Goal: Task Accomplishment & Management: Use online tool/utility

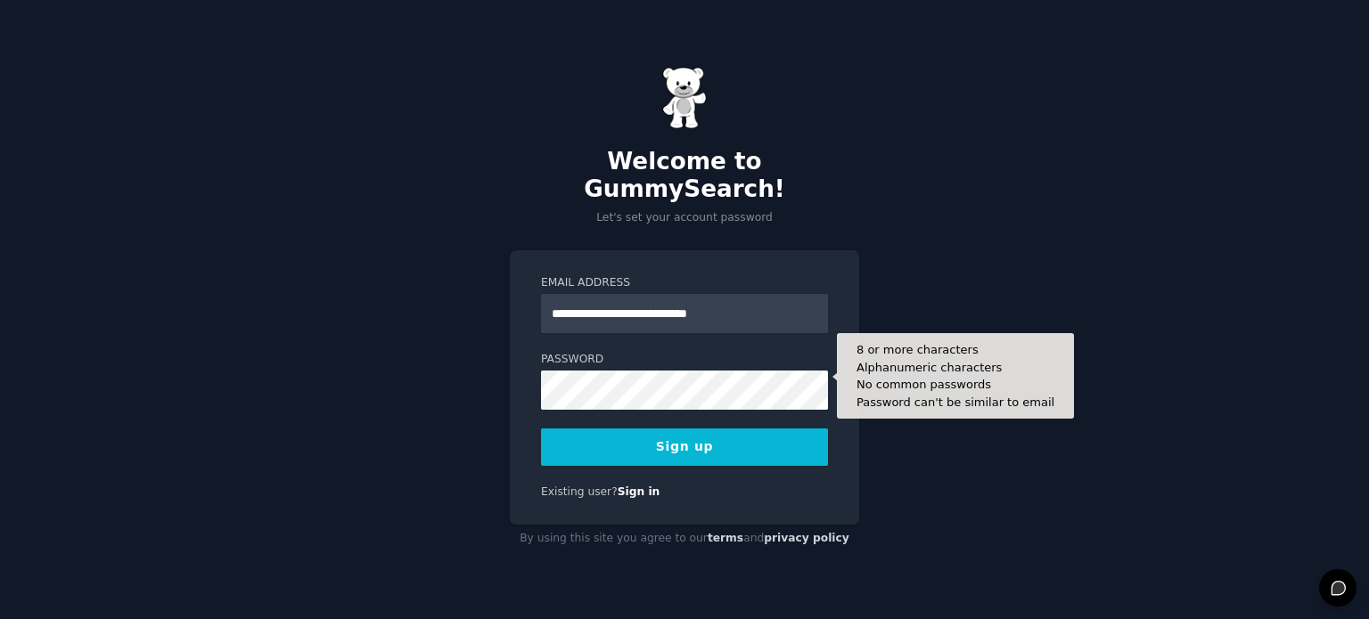
type input "**********"
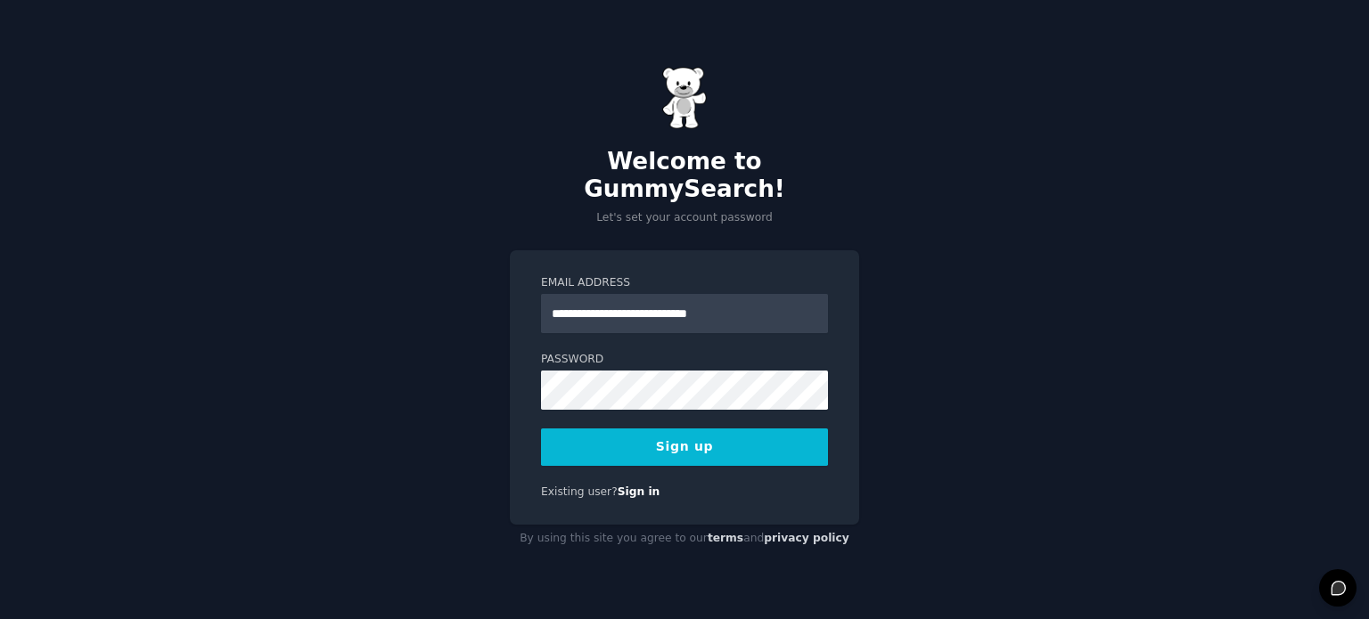
click at [581, 436] on button "Sign up" at bounding box center [684, 447] width 287 height 37
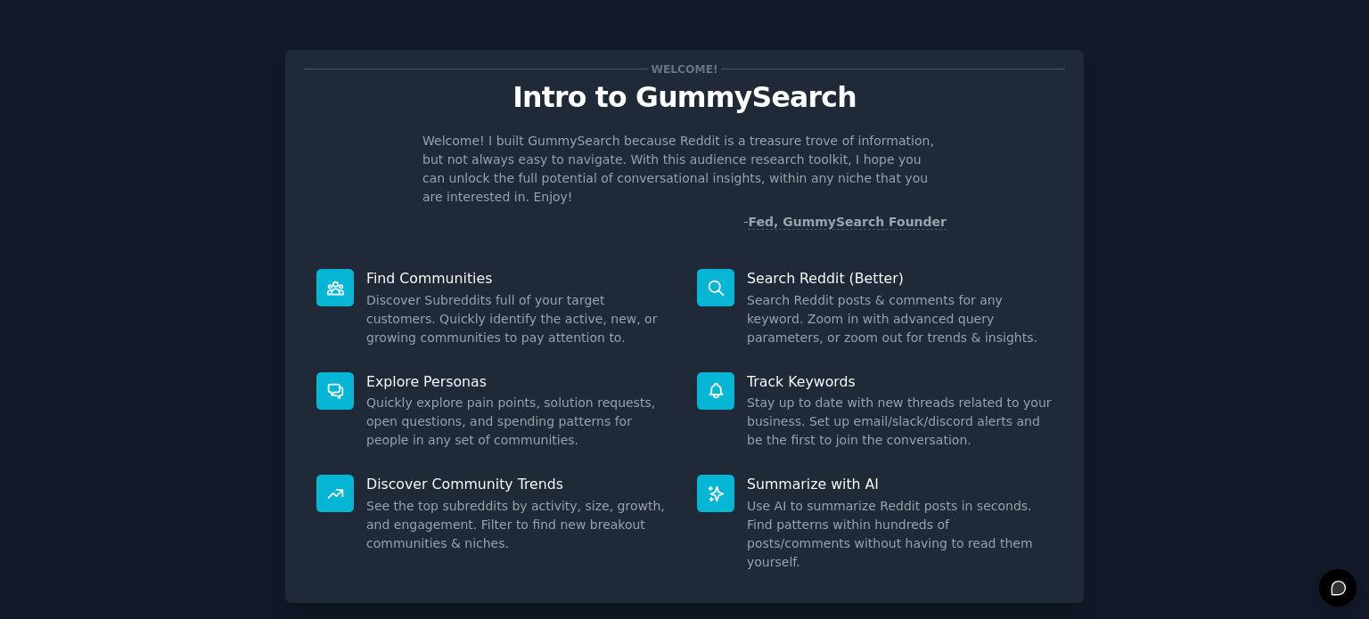
scroll to position [78, 0]
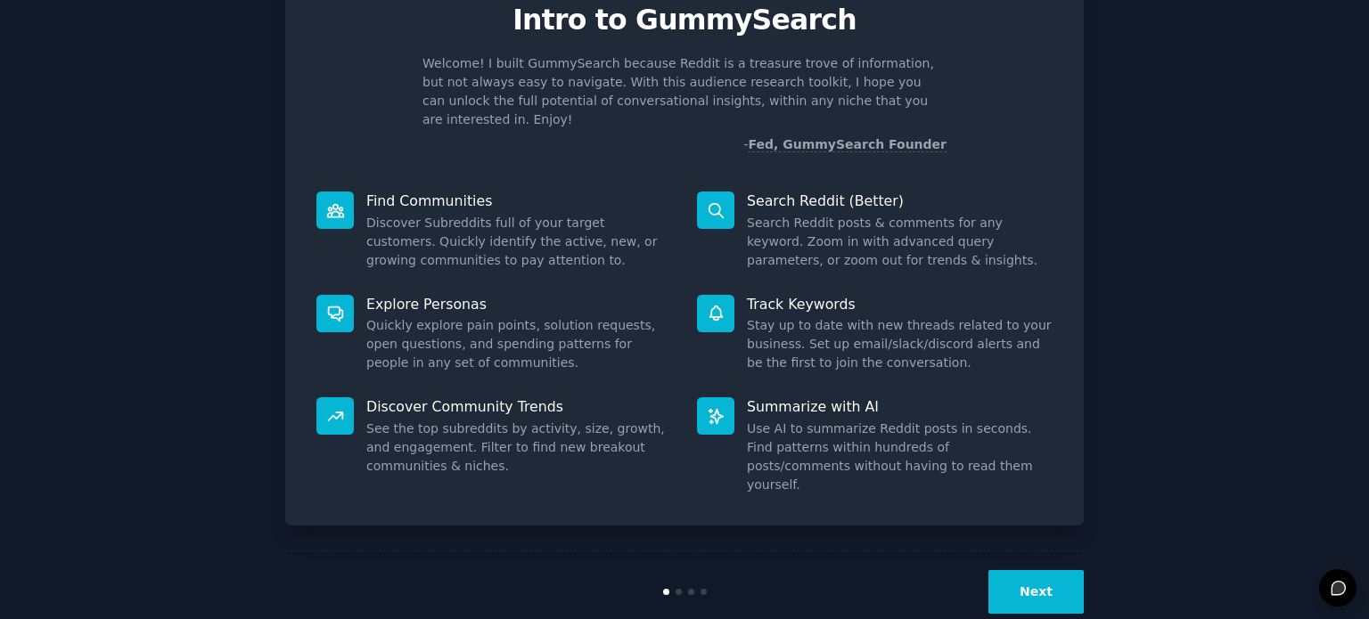
click at [1011, 570] on button "Next" at bounding box center [1035, 592] width 95 height 44
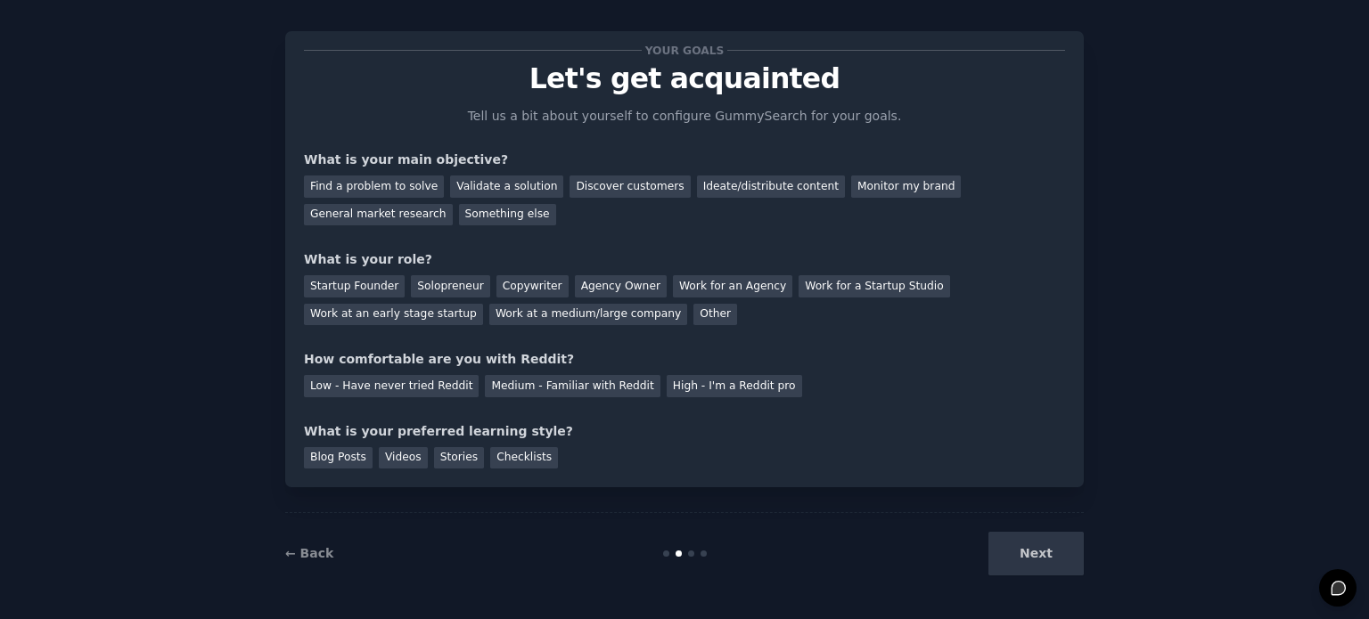
scroll to position [18, 0]
click at [373, 188] on div "Find a problem to solve" at bounding box center [374, 187] width 140 height 22
click at [430, 285] on div "Solopreneur" at bounding box center [450, 287] width 78 height 22
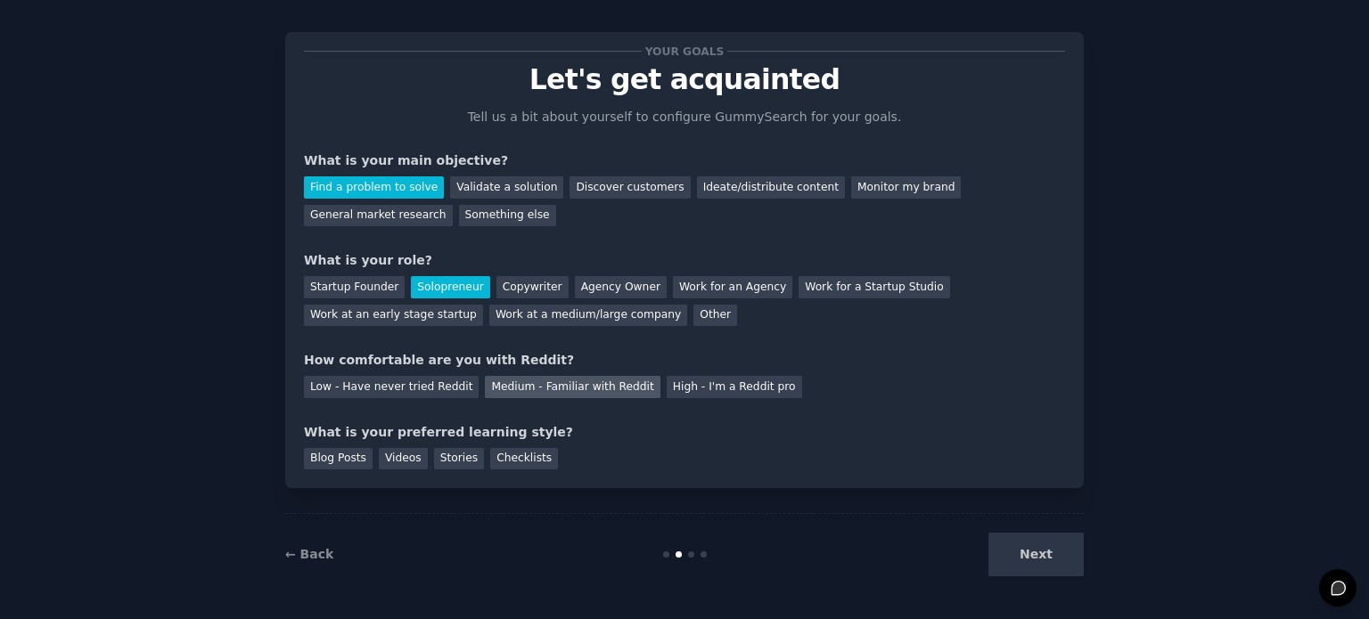
click at [493, 391] on div "Medium - Familiar with Reddit" at bounding box center [572, 387] width 175 height 22
click at [439, 453] on div "Stories" at bounding box center [459, 459] width 50 height 22
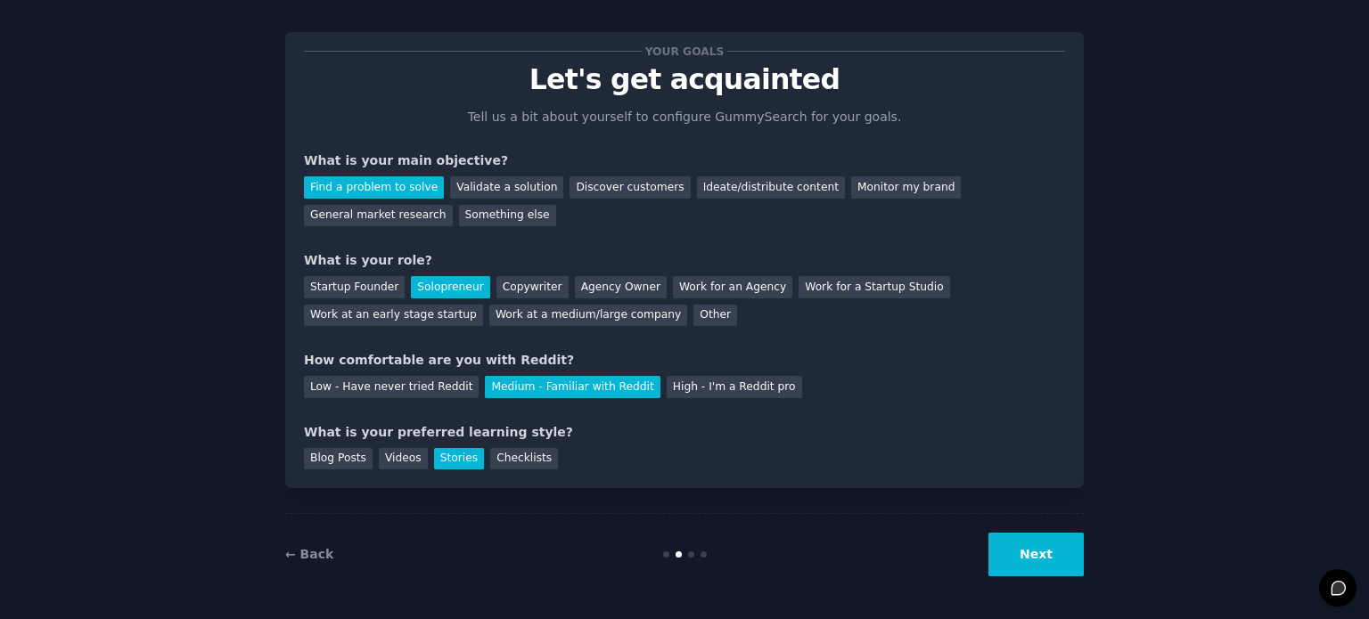
click at [1003, 557] on button "Next" at bounding box center [1035, 555] width 95 height 44
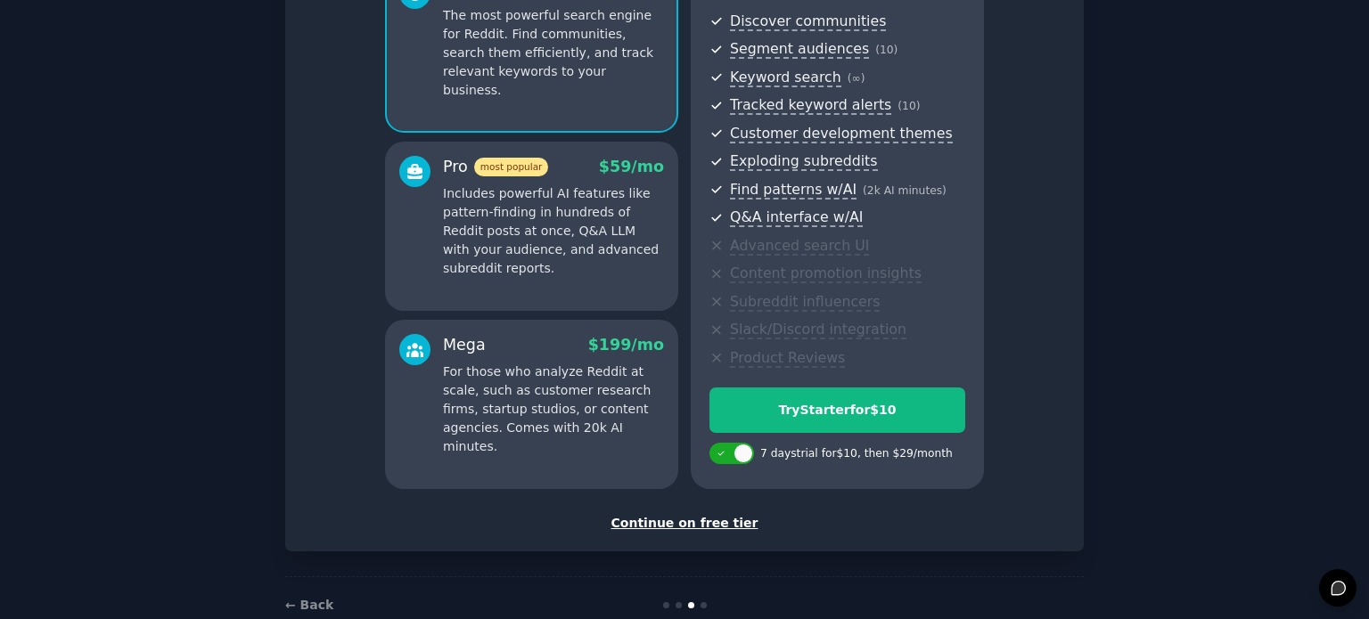
scroll to position [234, 0]
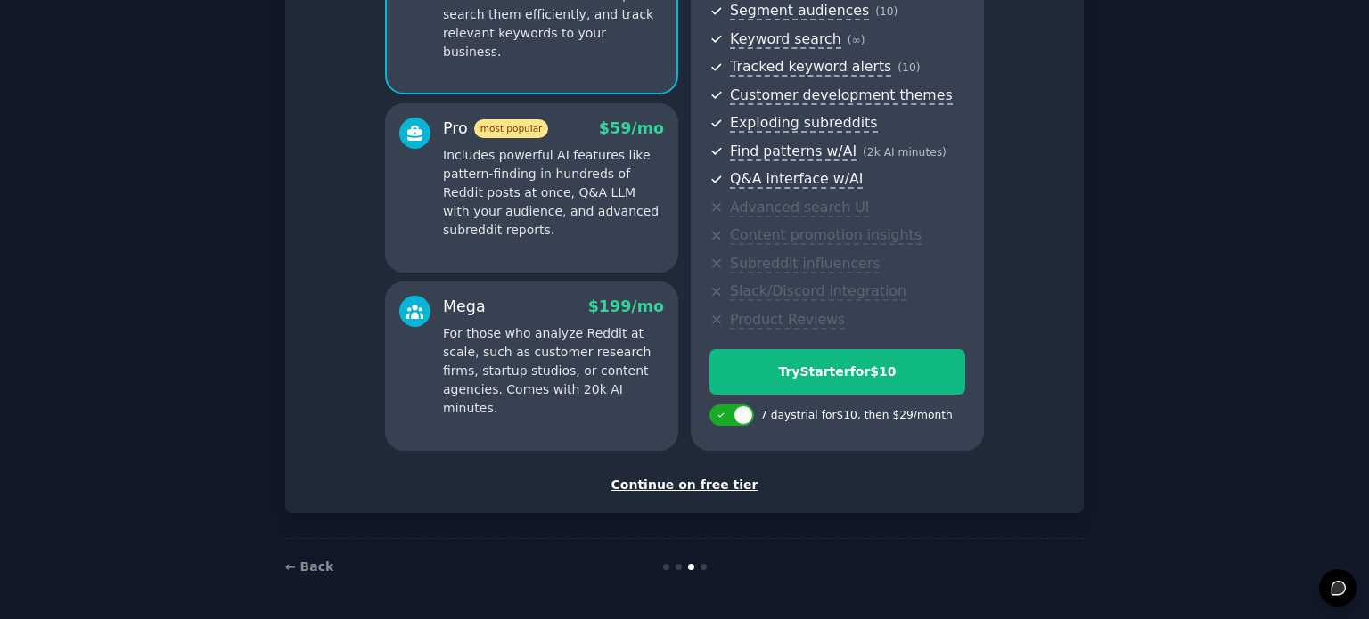
click at [651, 484] on div "Continue on free tier" at bounding box center [684, 485] width 761 height 19
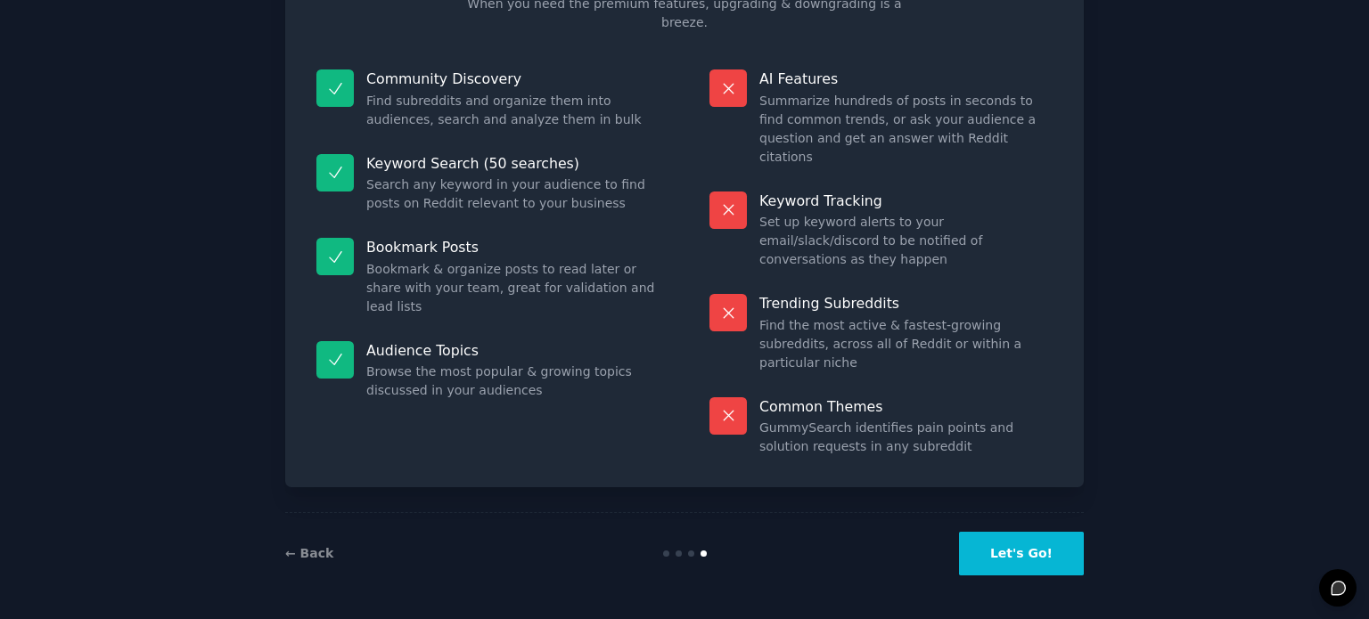
scroll to position [74, 0]
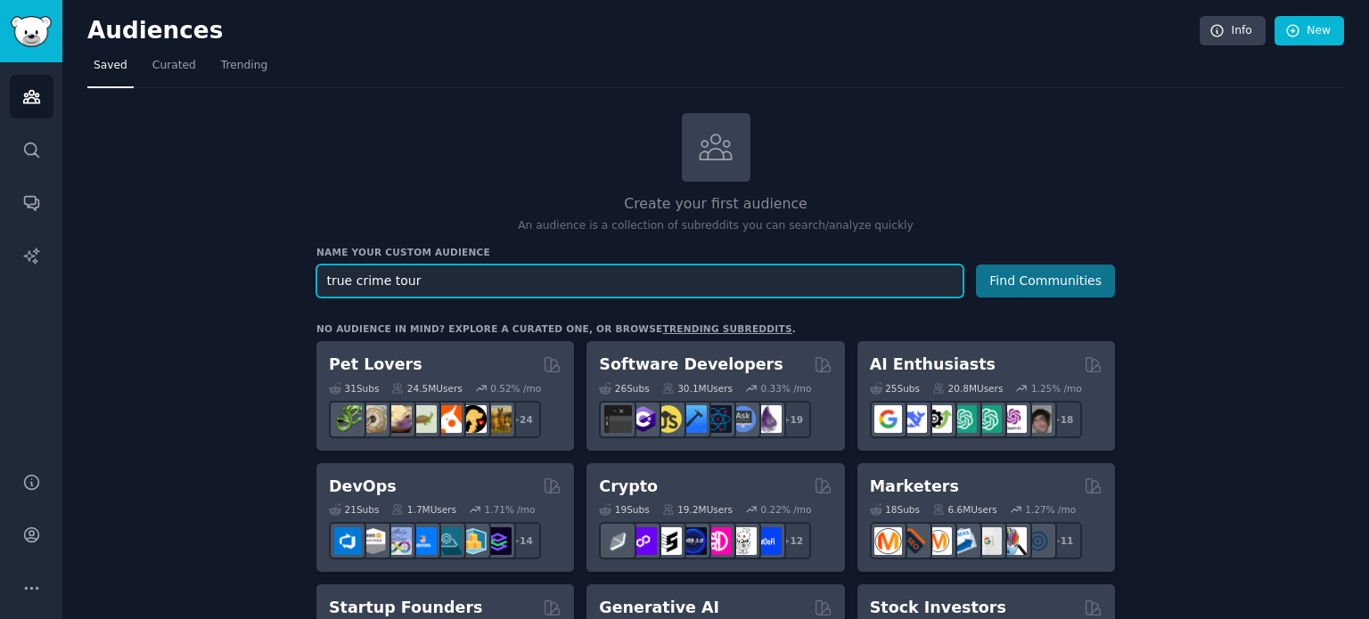
type input "true crime tour"
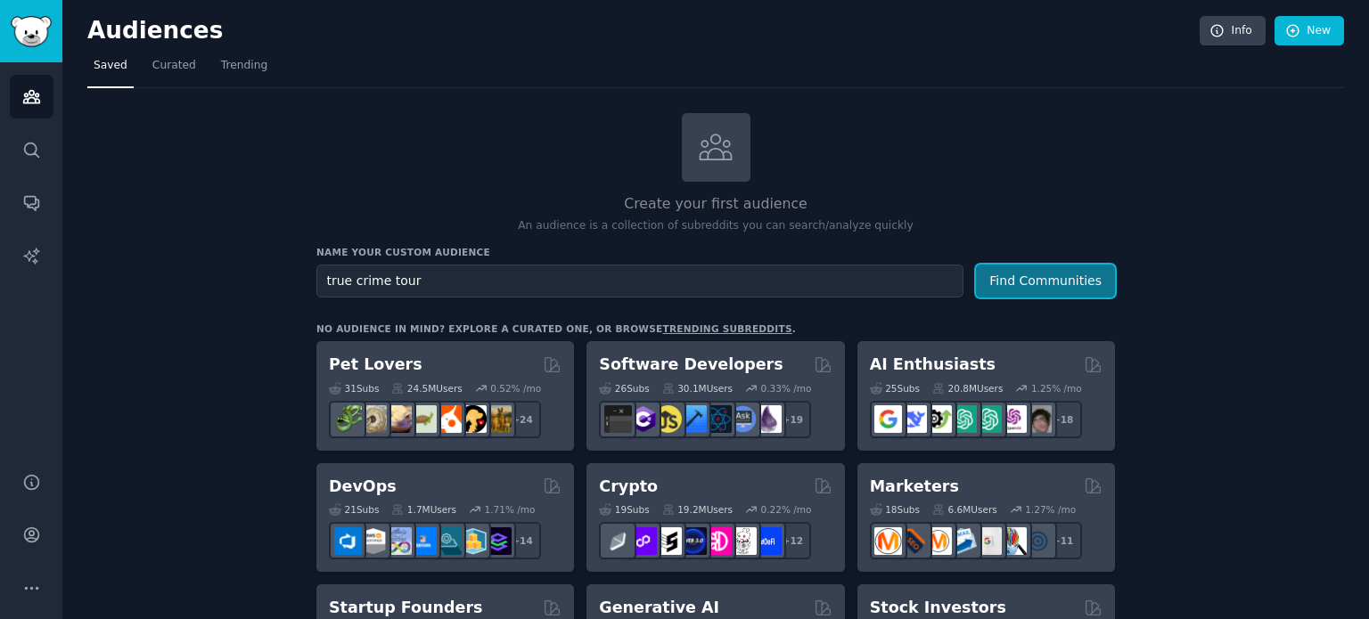
click at [1023, 277] on button "Find Communities" at bounding box center [1045, 281] width 139 height 33
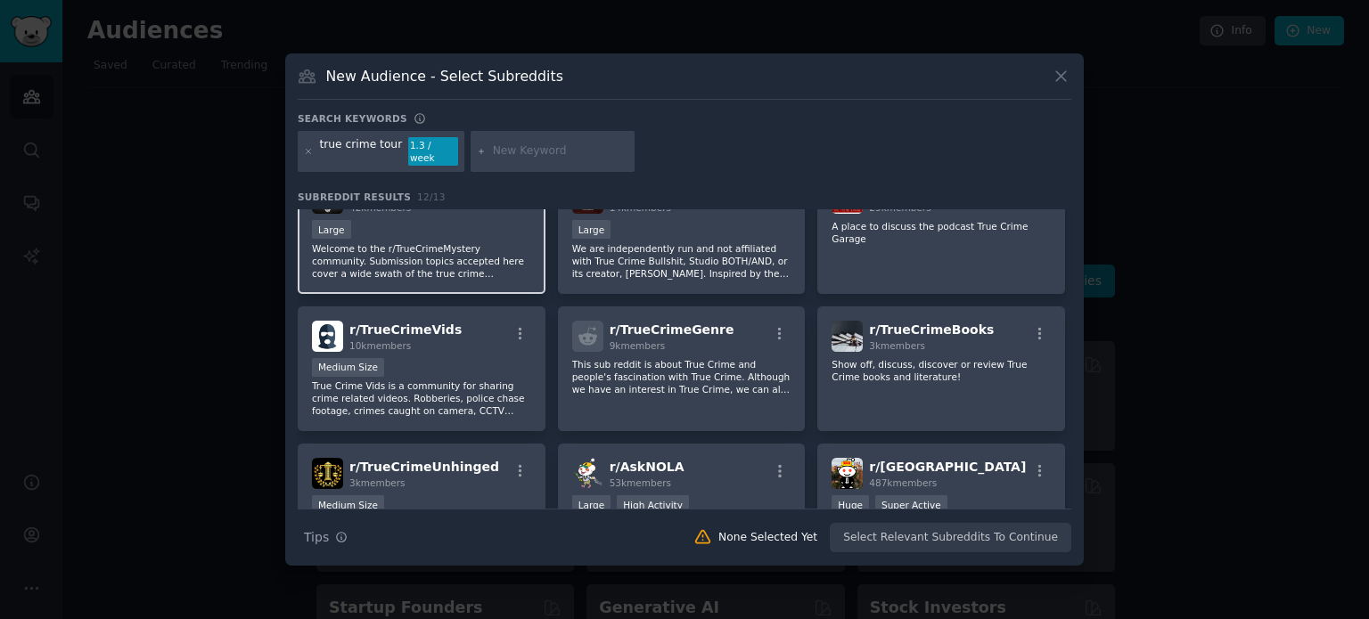
scroll to position [89, 0]
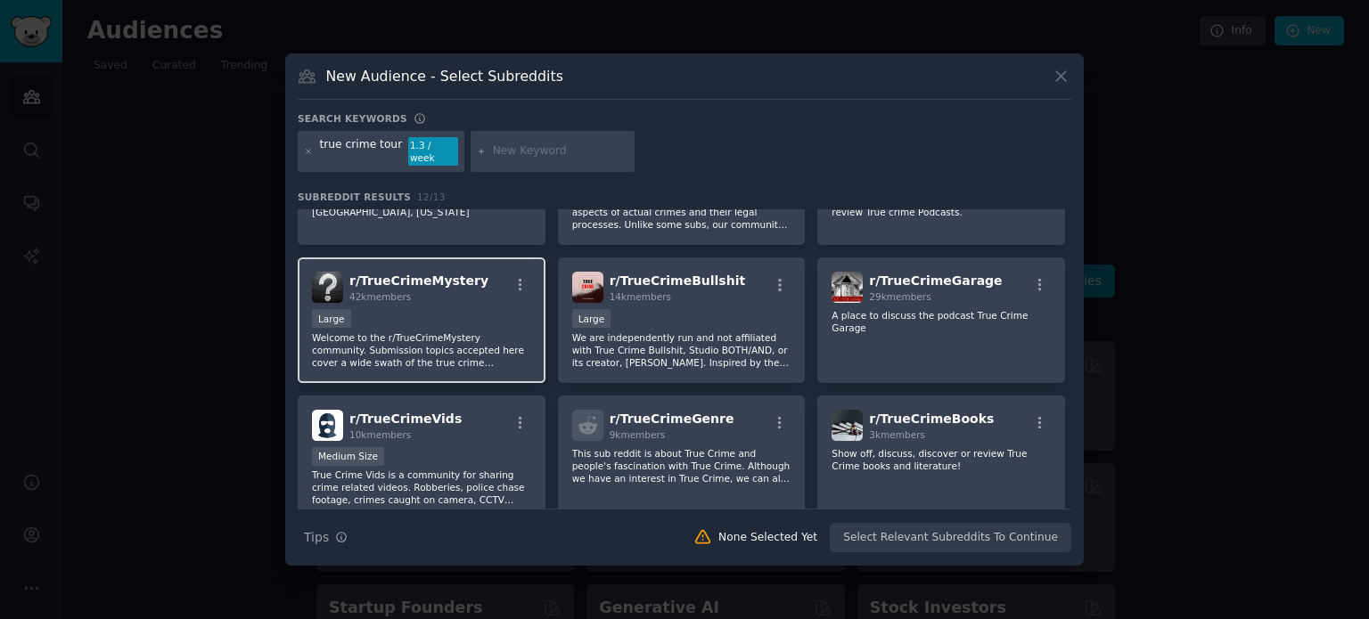
click at [401, 278] on span "r/ TrueCrimeMystery" at bounding box center [418, 281] width 139 height 14
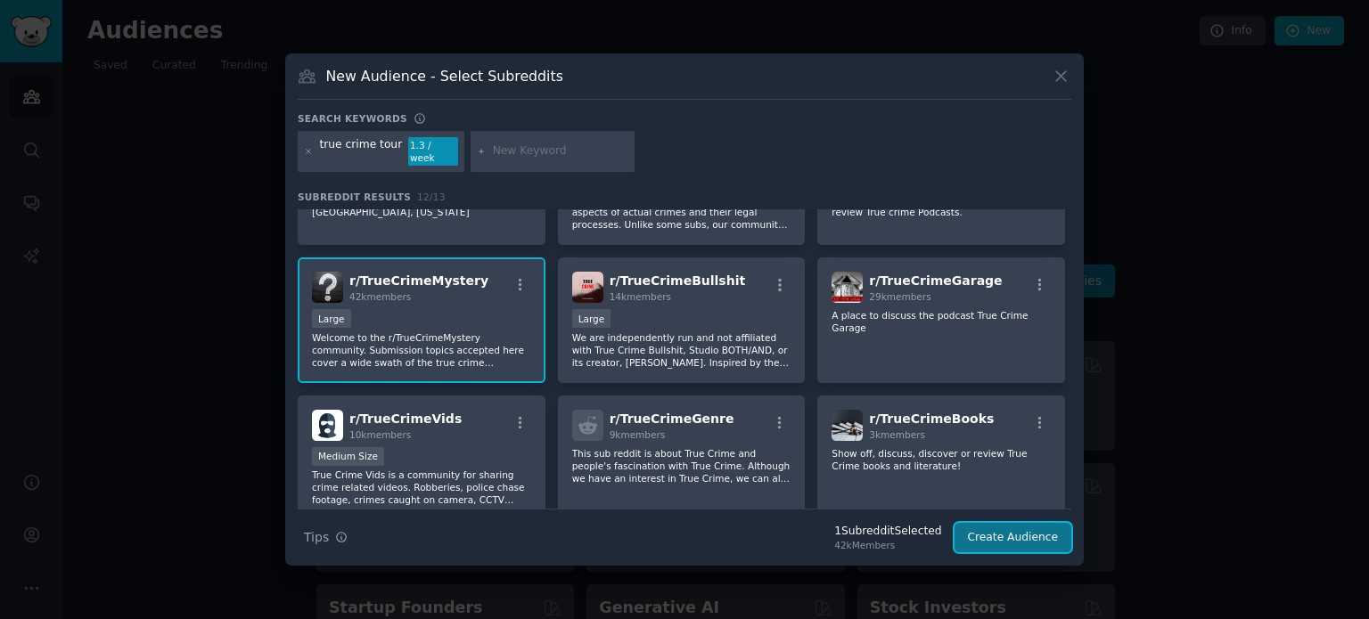
click at [1016, 536] on button "Create Audience" at bounding box center [1013, 538] width 118 height 30
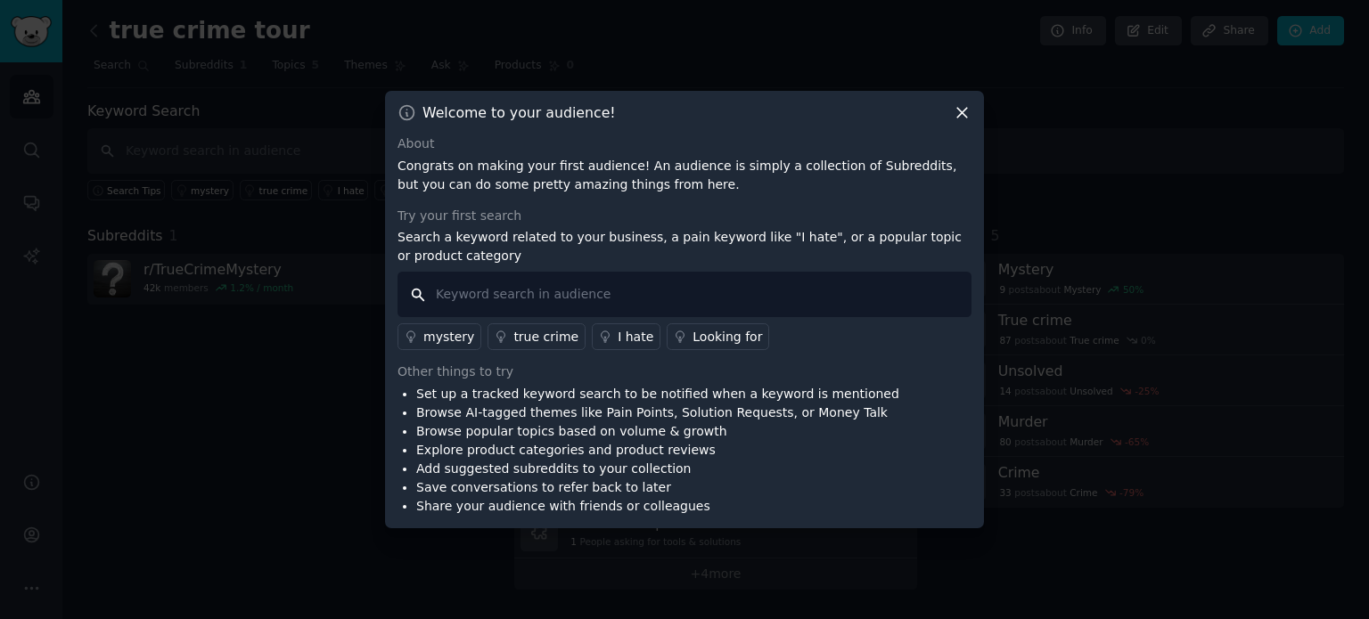
click at [524, 296] on input "text" at bounding box center [684, 294] width 574 height 45
type input "true crime fort wayne IN"
